Goal: Transaction & Acquisition: Download file/media

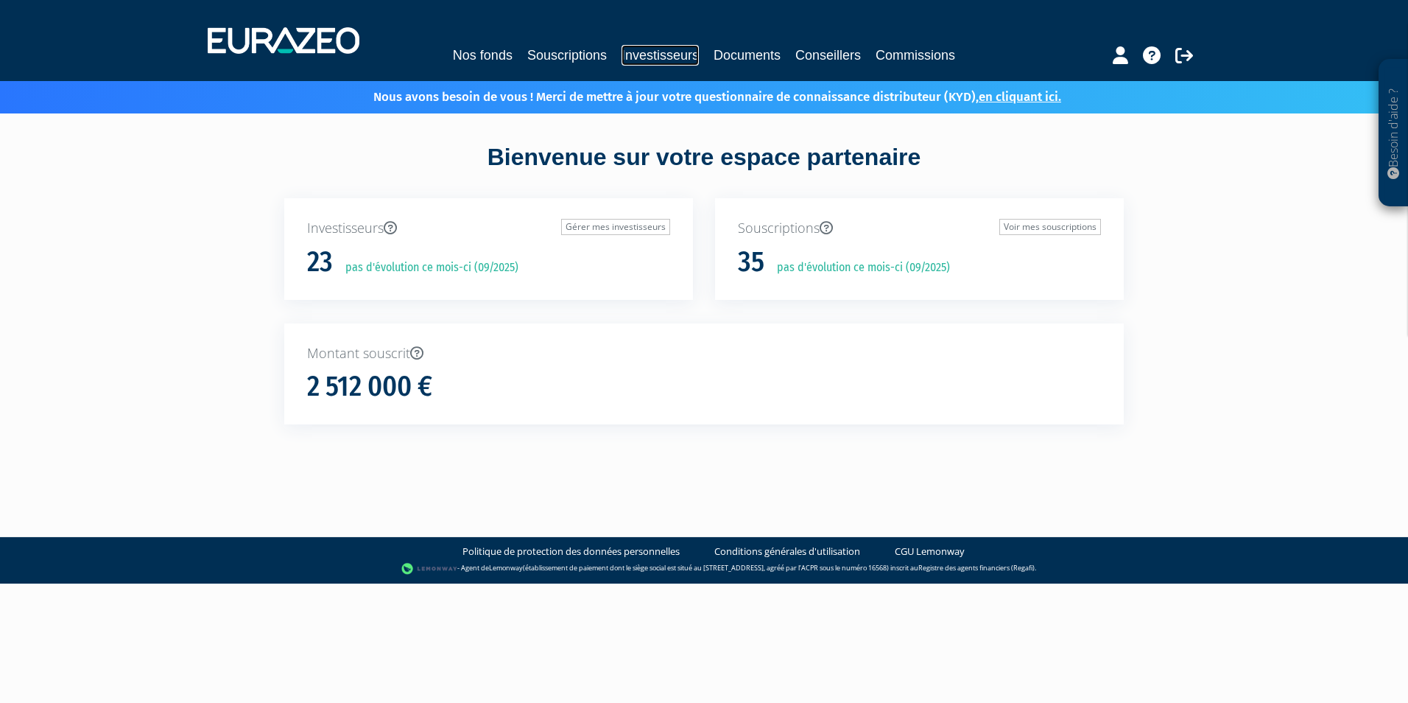
click at [647, 54] on link "Investisseurs" at bounding box center [660, 55] width 77 height 21
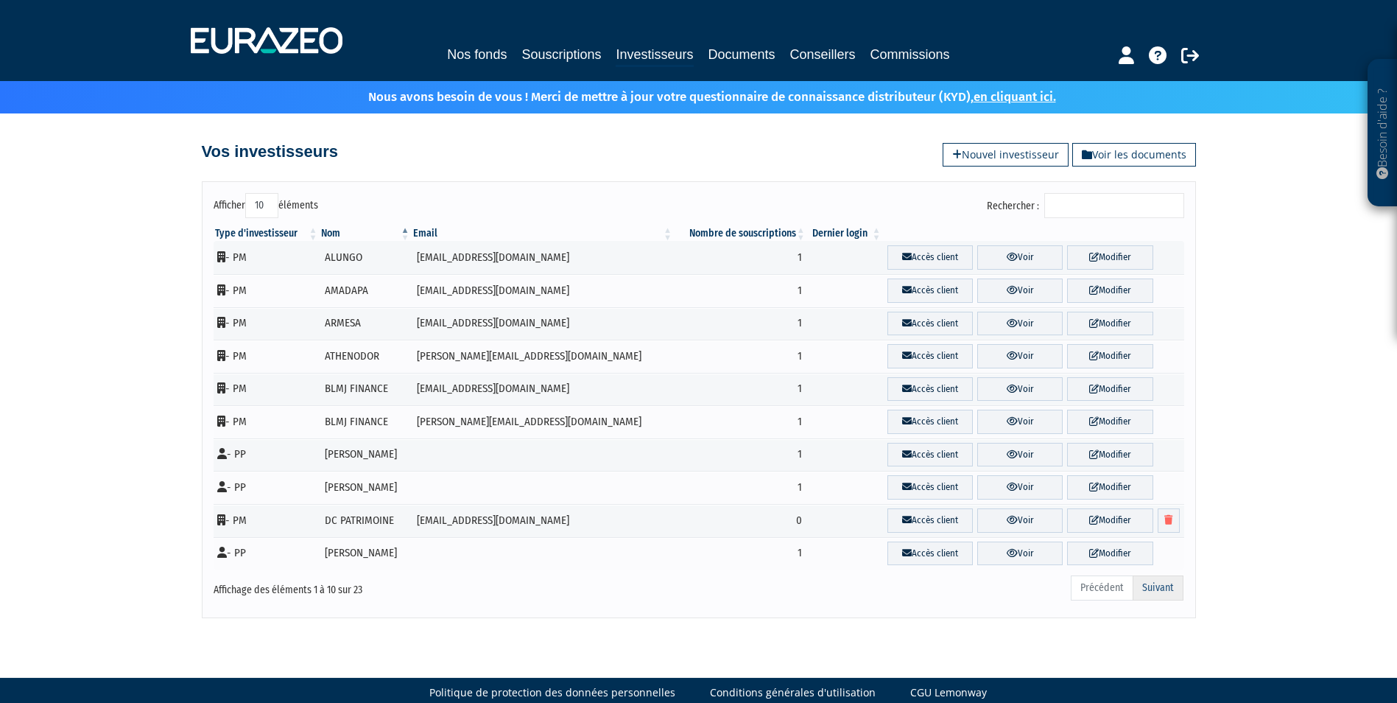
click at [1163, 589] on link "Suivant" at bounding box center [1158, 587] width 51 height 25
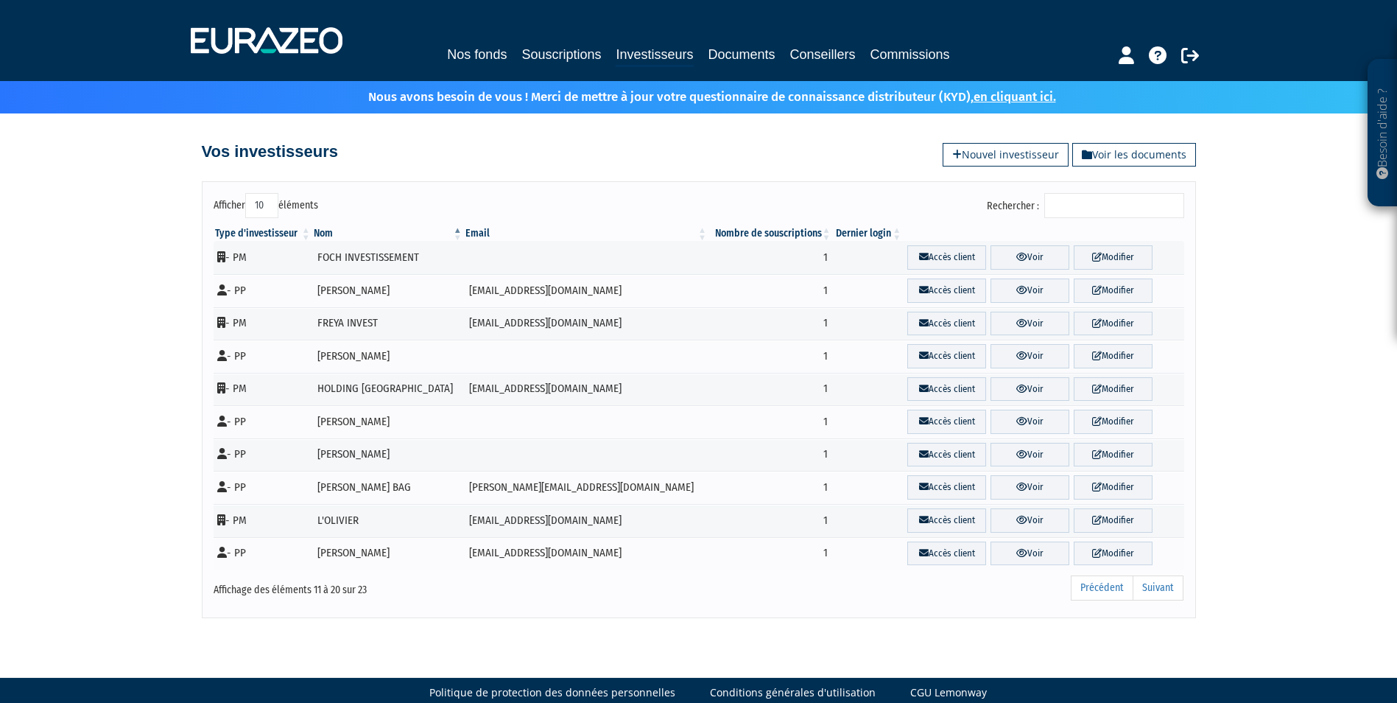
click at [1151, 580] on link "Suivant" at bounding box center [1158, 587] width 51 height 25
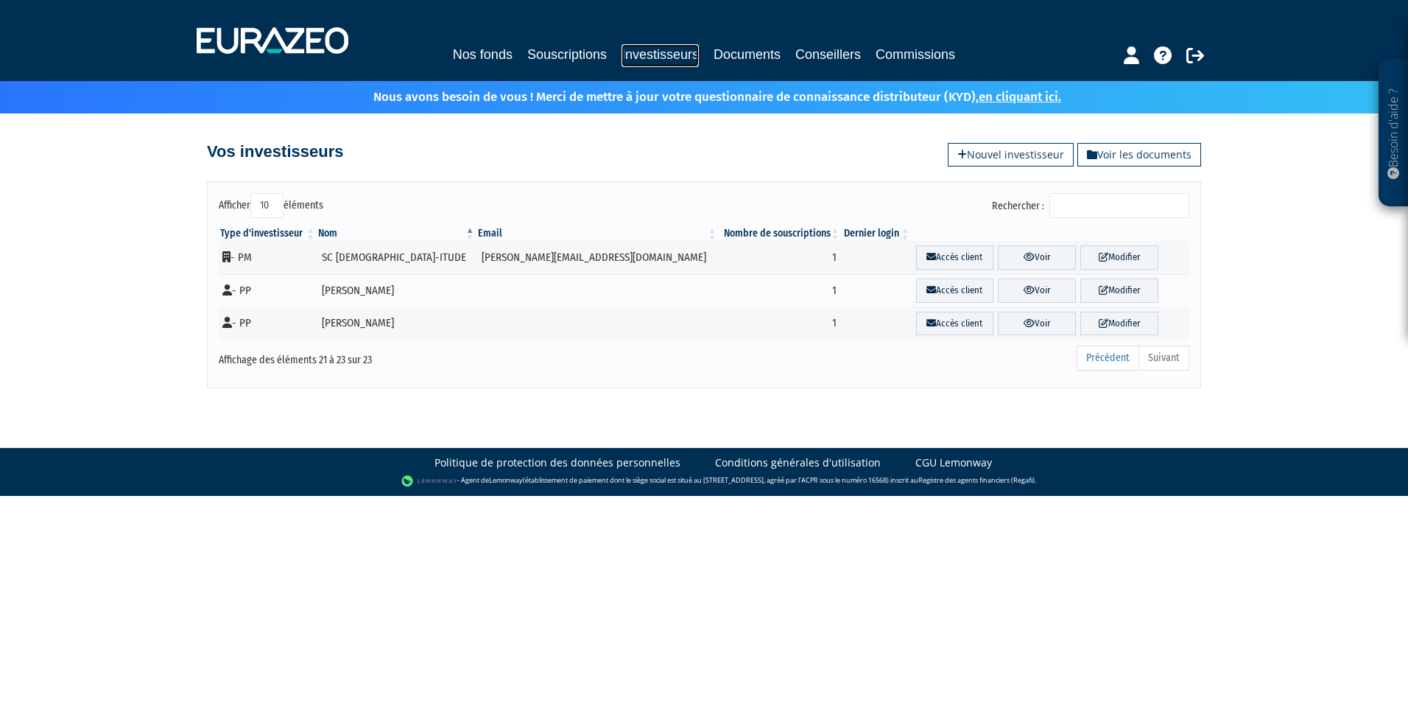
click at [635, 50] on link "Investisseurs" at bounding box center [660, 55] width 77 height 23
click at [1086, 209] on input "Rechercher :" at bounding box center [1120, 205] width 140 height 25
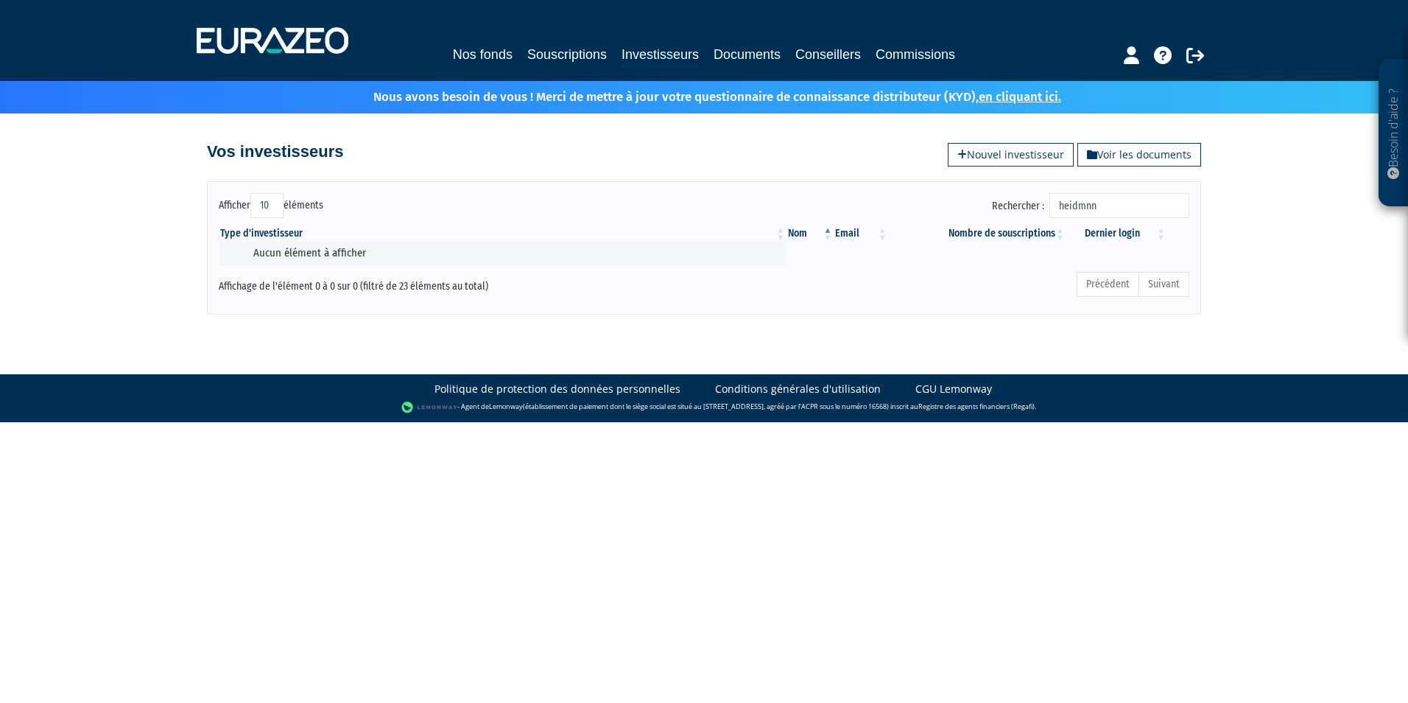
drag, startPoint x: 1106, startPoint y: 206, endPoint x: 1119, endPoint y: 204, distance: 12.7
click at [1117, 204] on input "heidmnn" at bounding box center [1120, 205] width 140 height 25
type input "heidmann"
click at [737, 43] on div "Nos fonds Souscriptions Investisseurs Documents Conseillers Commissions" at bounding box center [705, 40] width 1038 height 55
click at [737, 52] on link "Documents" at bounding box center [747, 54] width 67 height 21
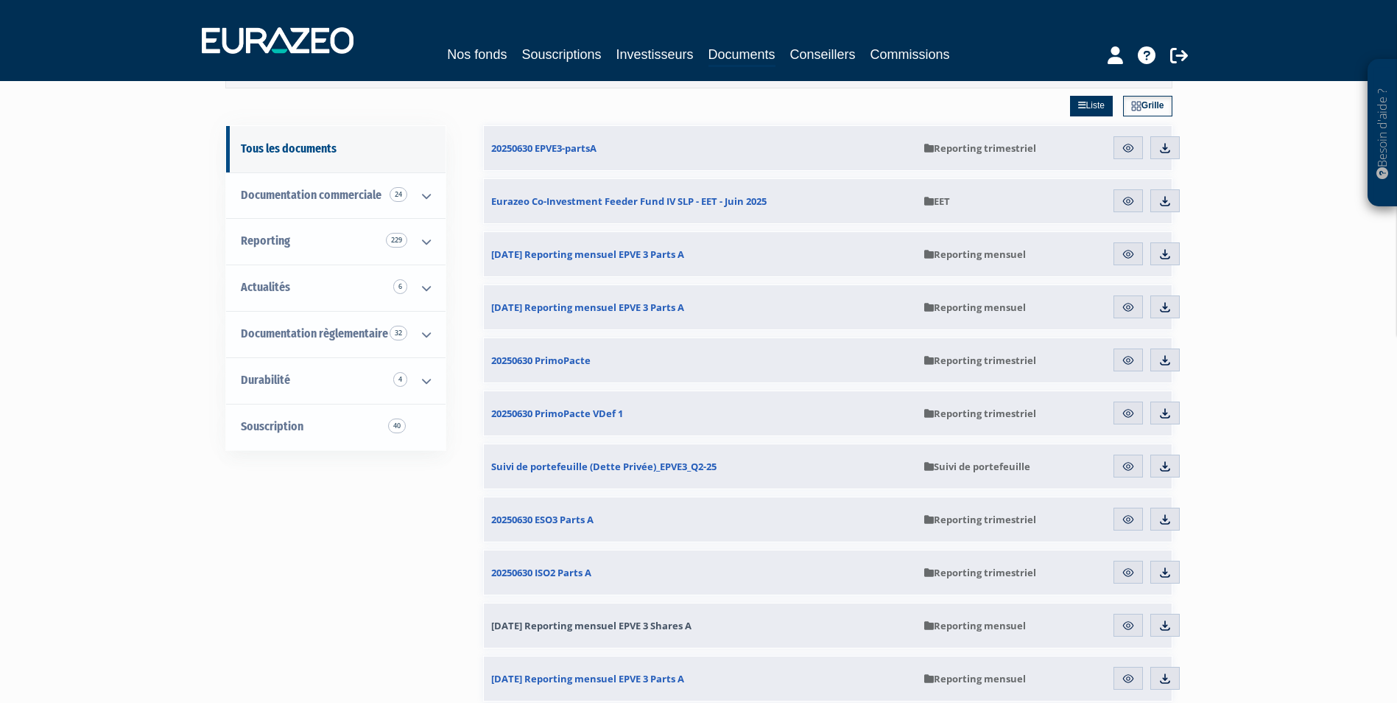
scroll to position [147, 0]
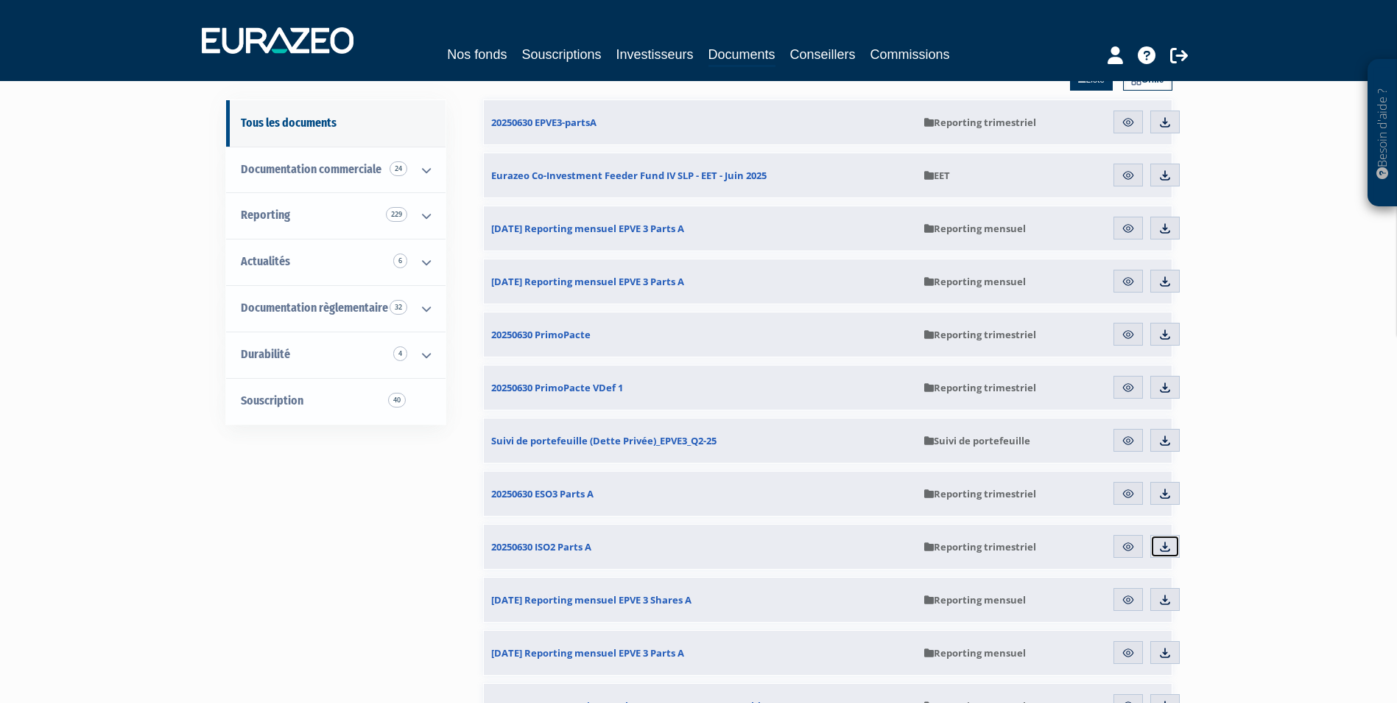
click at [1165, 547] on img at bounding box center [1165, 546] width 13 height 13
